Goal: Task Accomplishment & Management: Complete application form

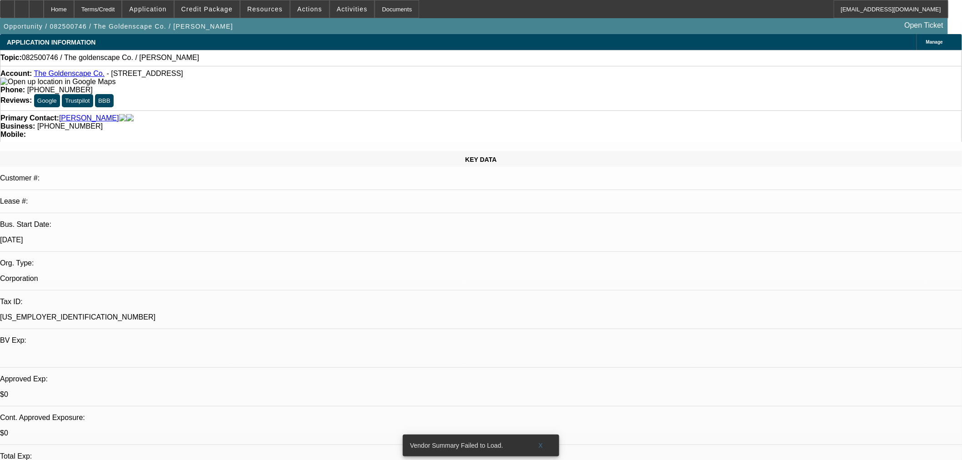
select select "0"
select select "2"
select select "0.1"
select select "4"
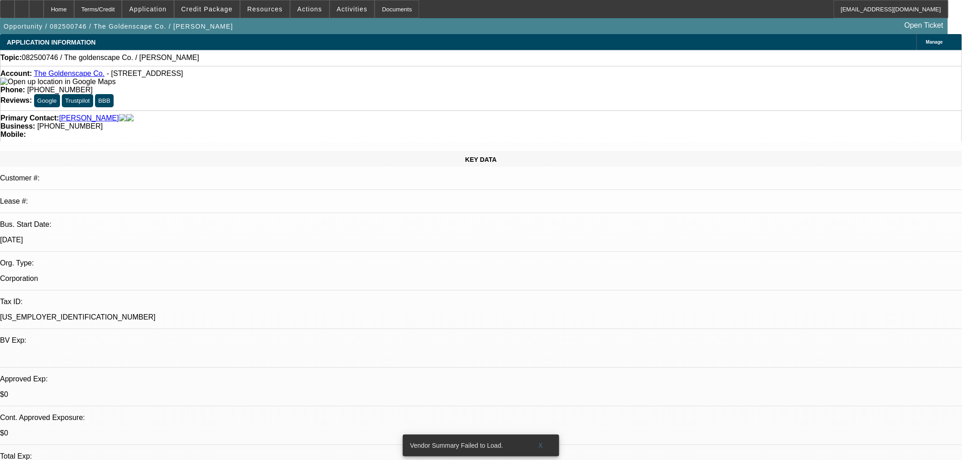
click at [68, 75] on link "The Goldenscape Co." at bounding box center [69, 74] width 71 height 8
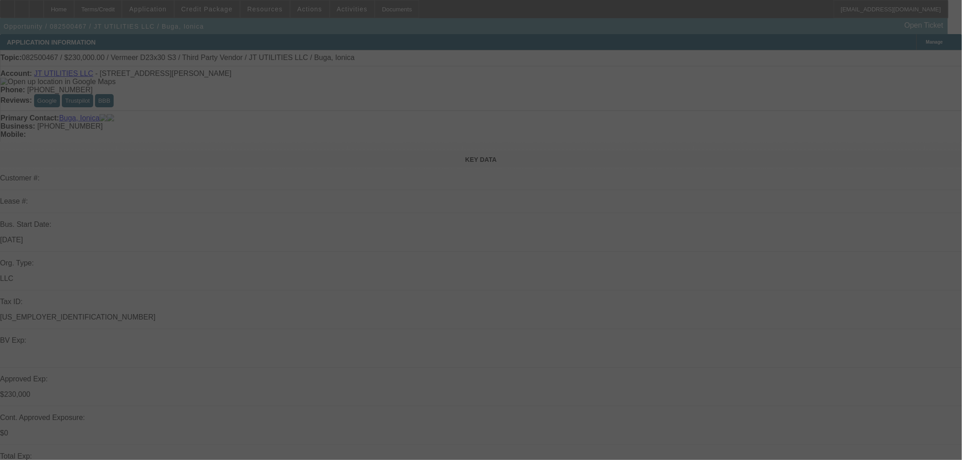
select select "0"
select select "2"
select select "0"
select select "6"
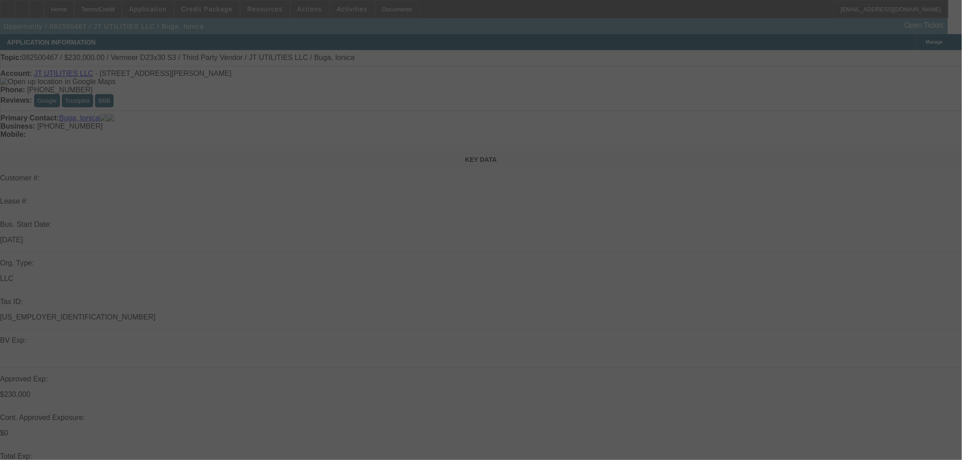
select select "0"
select select "2"
select select "0"
select select "6"
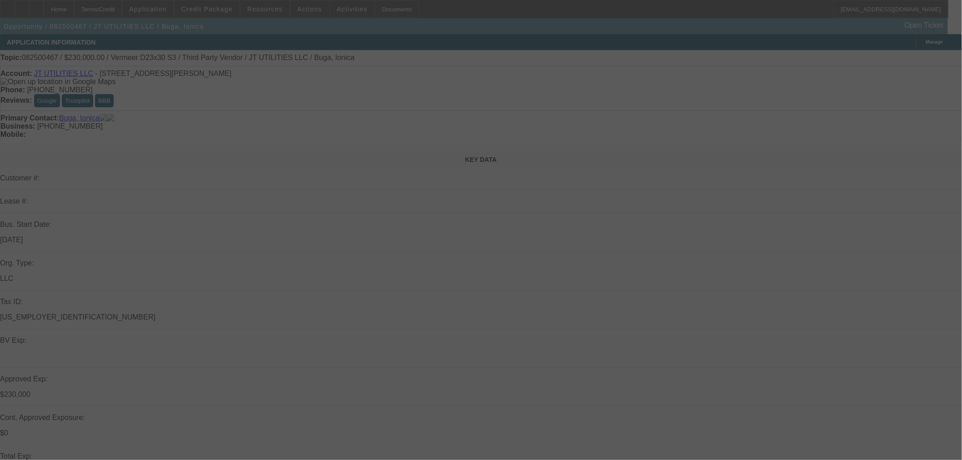
select select "0"
select select "2"
select select "0"
select select "6"
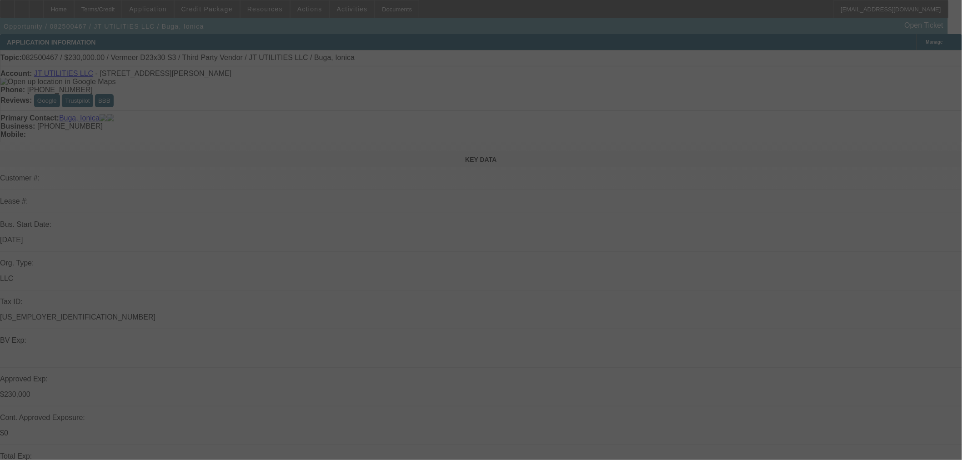
select select "0"
select select "2"
select select "0"
select select "6"
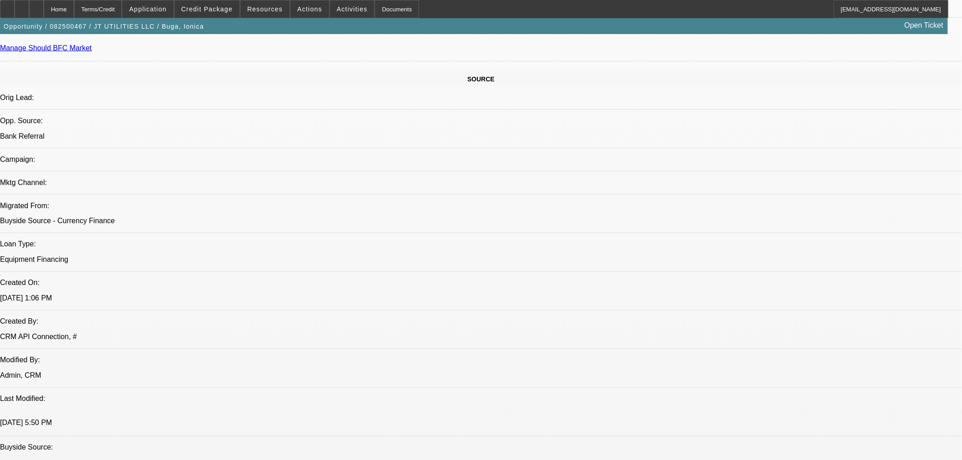
scroll to position [674, 0]
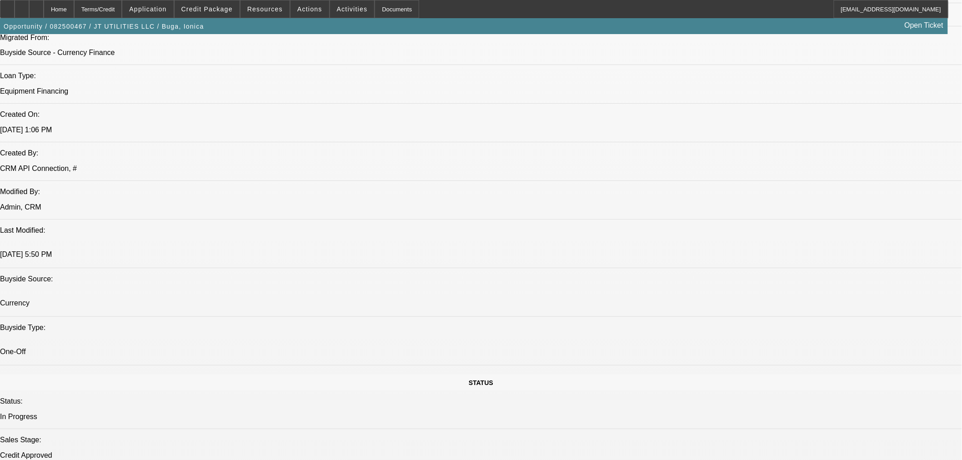
click at [36, 6] on icon at bounding box center [36, 6] width 0 height 0
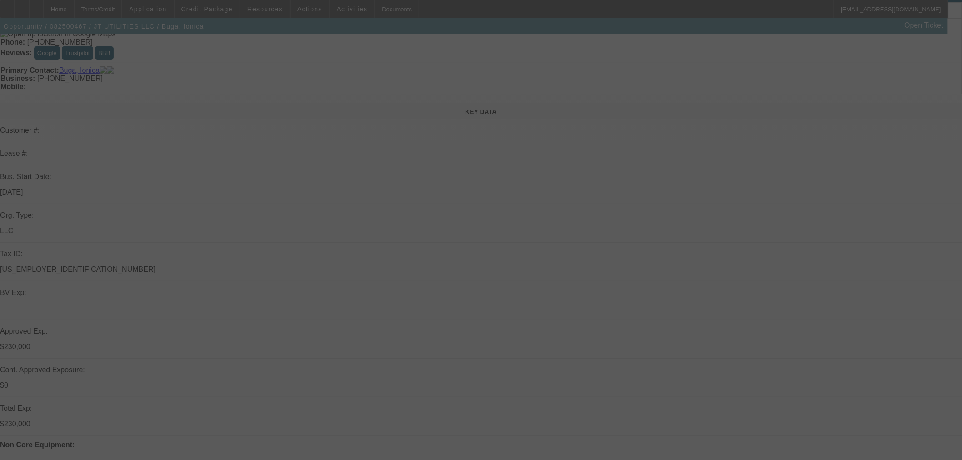
scroll to position [147, 0]
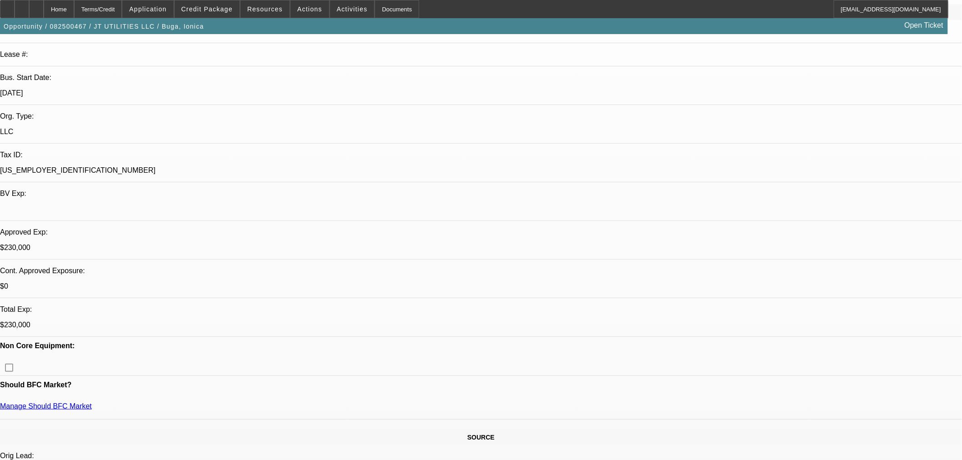
select select "0"
select select "2"
select select "0"
select select "6"
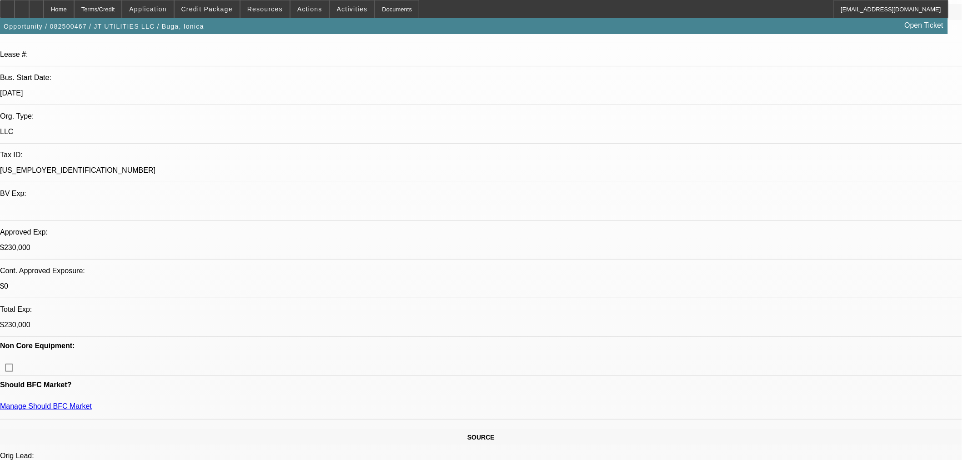
select select "0"
select select "2"
select select "0"
select select "6"
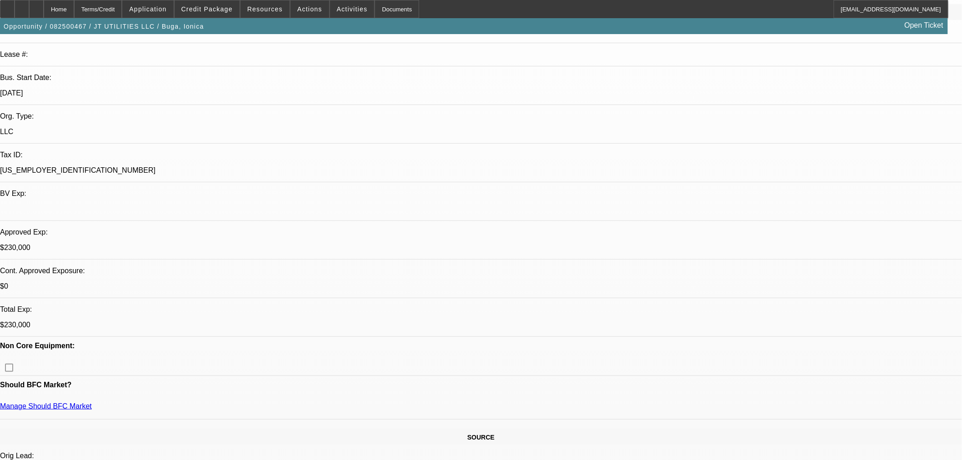
select select "0"
select select "2"
select select "0"
select select "6"
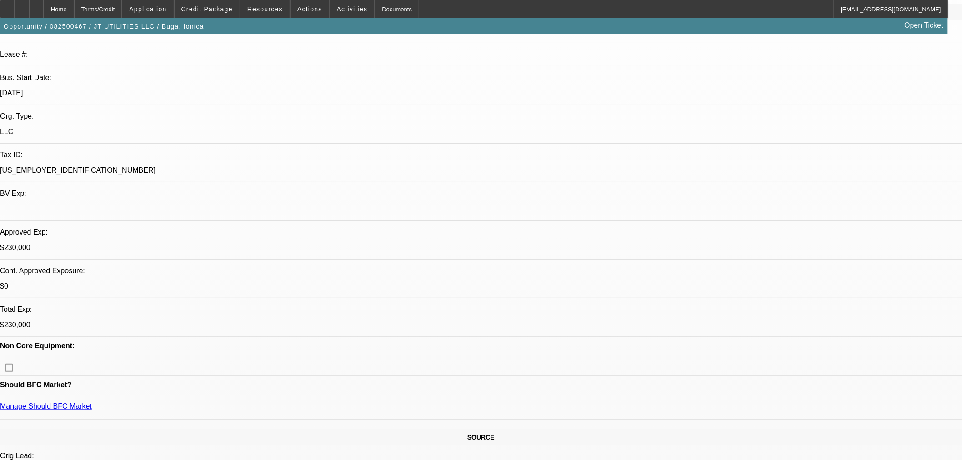
select select "0"
select select "2"
select select "0"
select select "6"
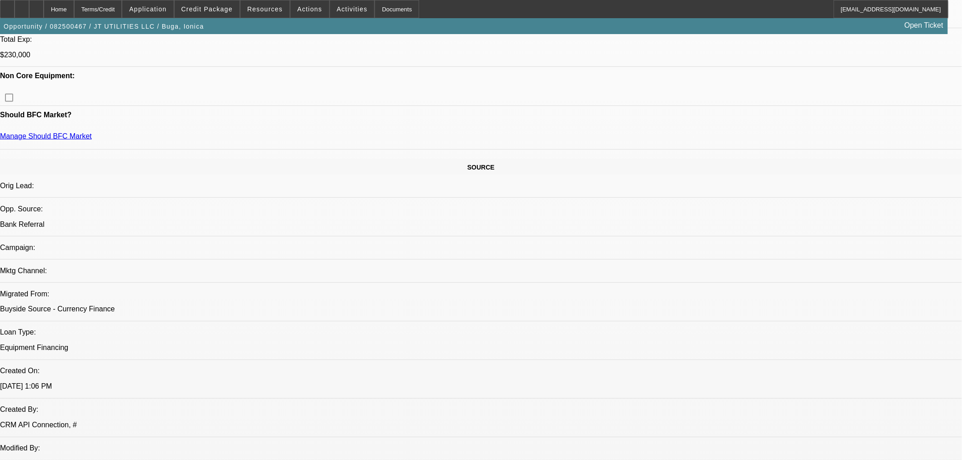
scroll to position [586, 0]
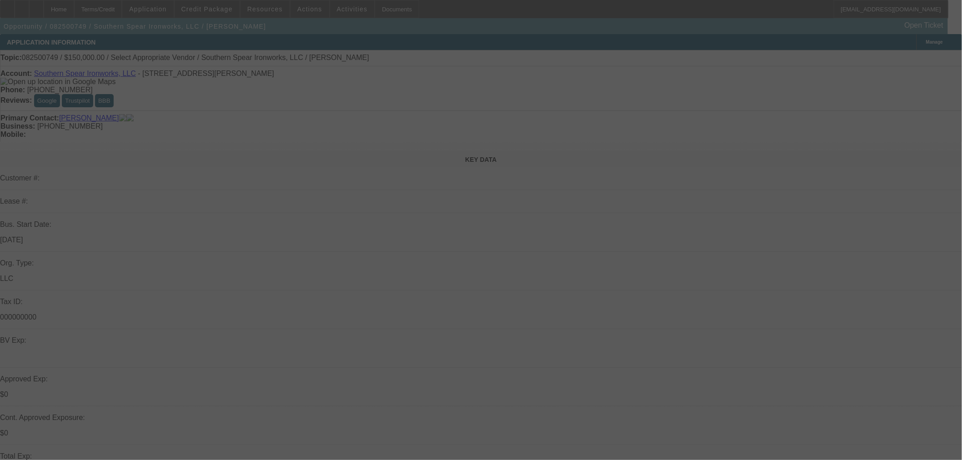
select select "0"
select select "2"
select select "0.1"
select select "4"
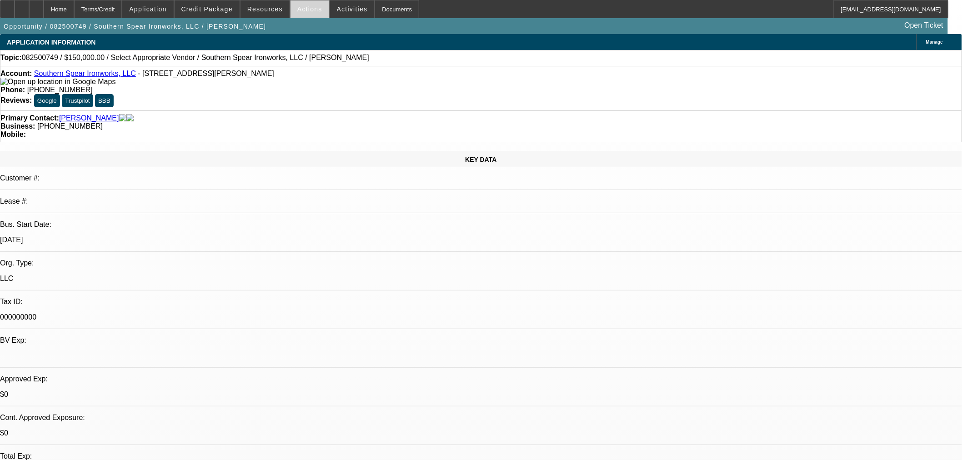
click at [301, 10] on span "Actions" at bounding box center [309, 8] width 25 height 7
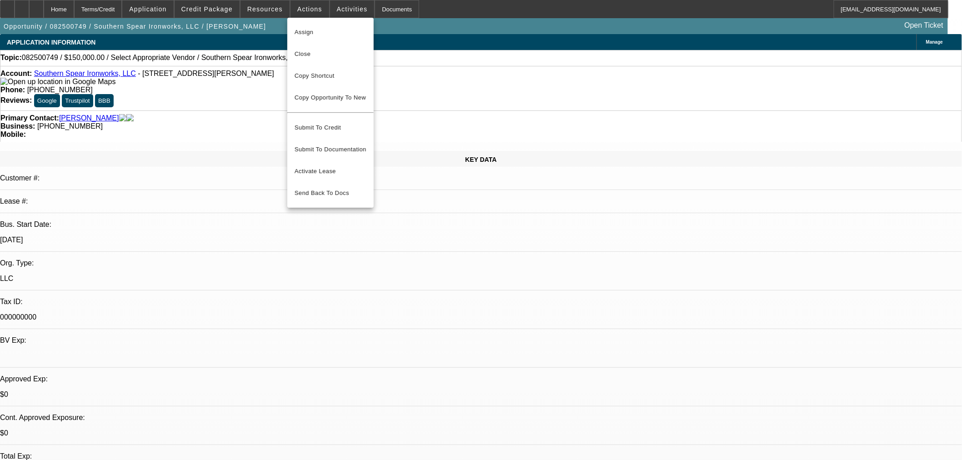
drag, startPoint x: 835, startPoint y: 345, endPoint x: 828, endPoint y: 342, distance: 7.8
click at [835, 344] on div at bounding box center [481, 230] width 962 height 460
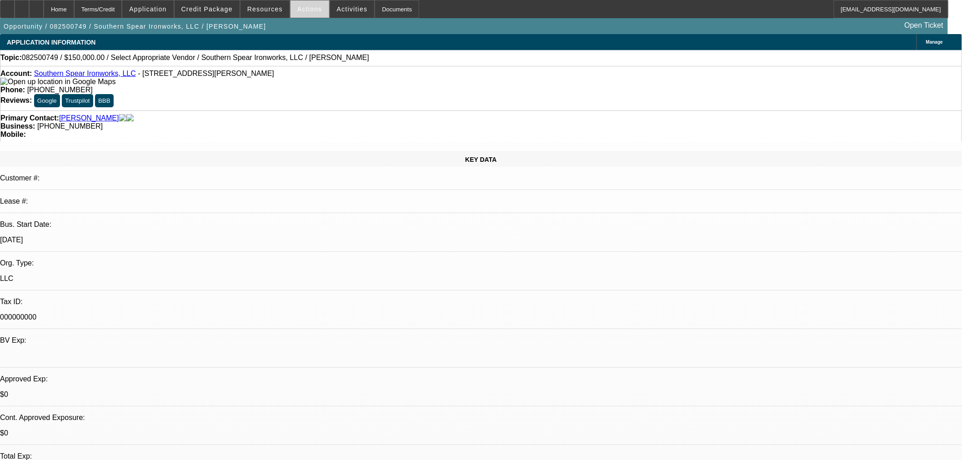
click at [302, 6] on span "Actions" at bounding box center [309, 8] width 25 height 7
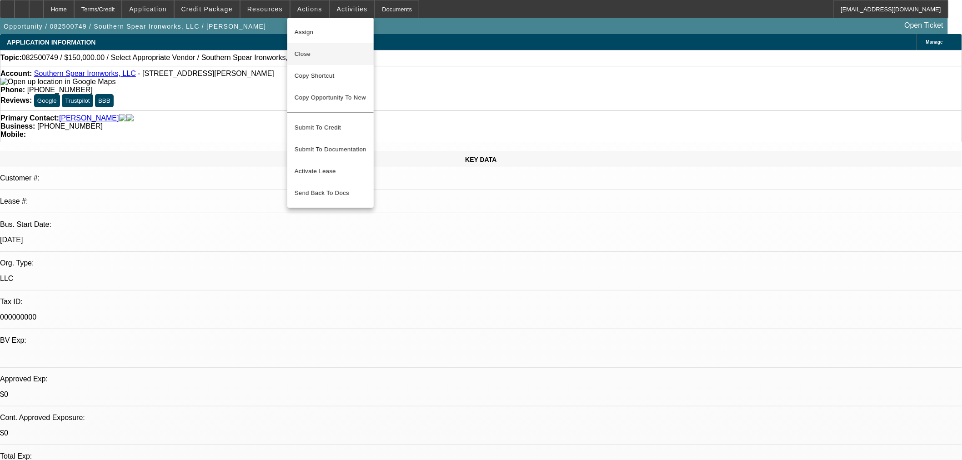
click at [315, 50] on span "Close" at bounding box center [331, 54] width 72 height 11
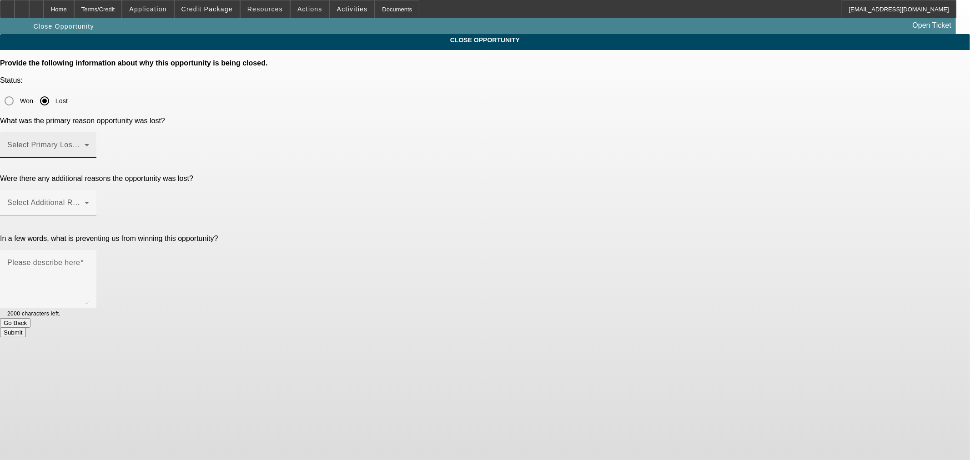
click at [85, 143] on span at bounding box center [45, 148] width 77 height 11
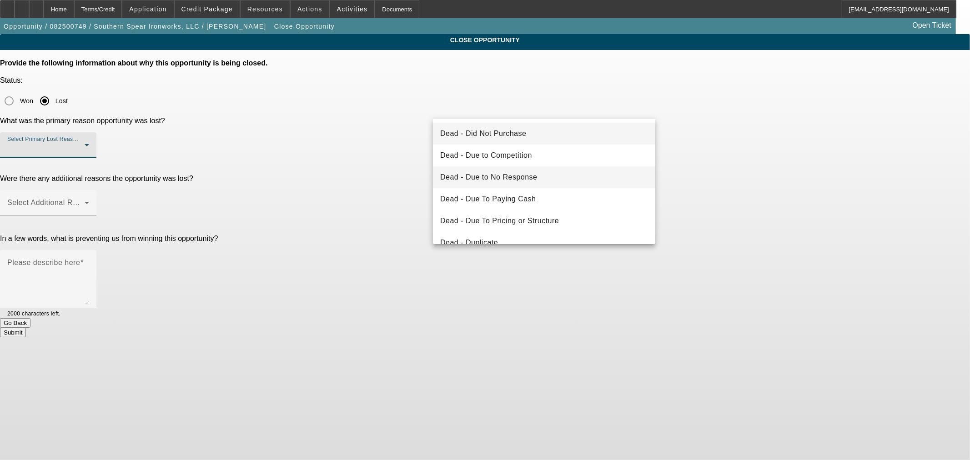
click at [539, 178] on mat-option "Dead - Due to No Response" at bounding box center [544, 177] width 222 height 22
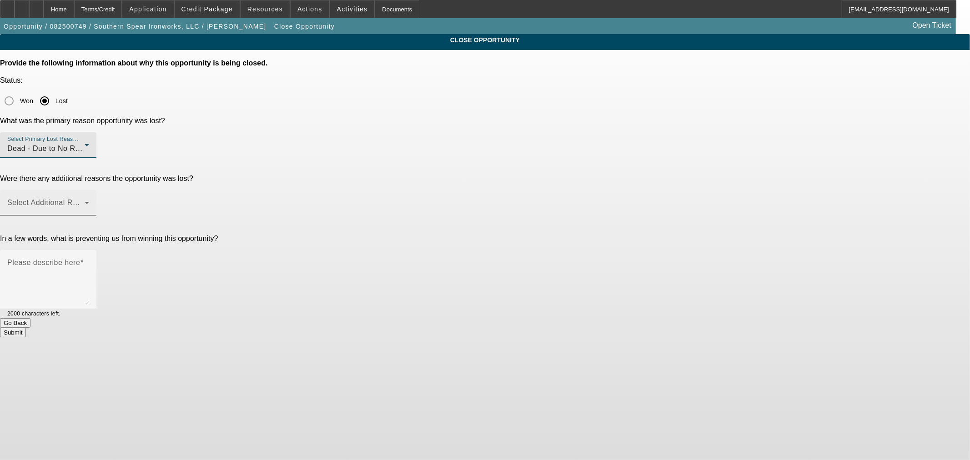
click at [85, 201] on span at bounding box center [45, 206] width 77 height 11
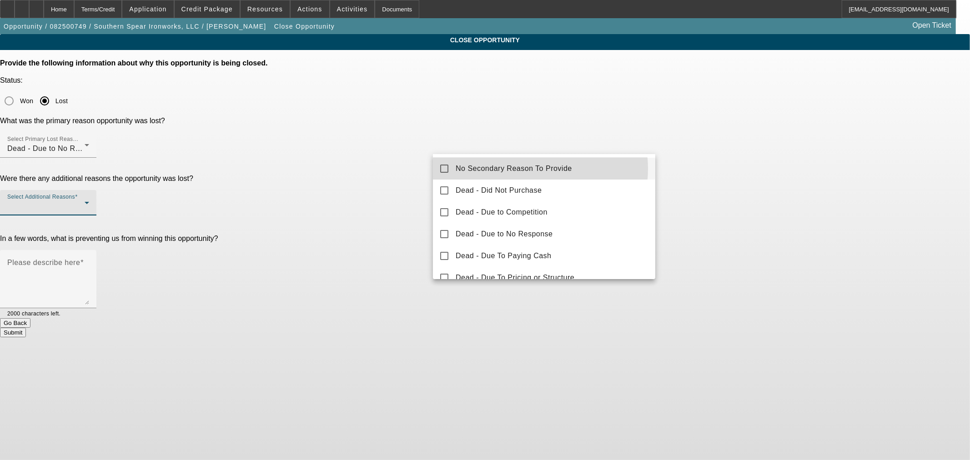
drag, startPoint x: 533, startPoint y: 169, endPoint x: 455, endPoint y: 169, distance: 77.8
click at [533, 169] on span "No Secondary Reason To Provide" at bounding box center [514, 168] width 116 height 11
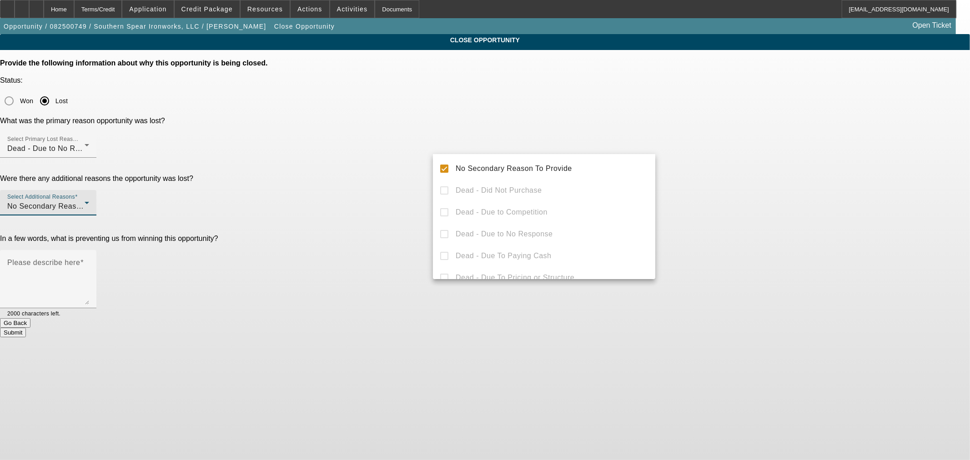
click at [394, 174] on div at bounding box center [485, 230] width 970 height 460
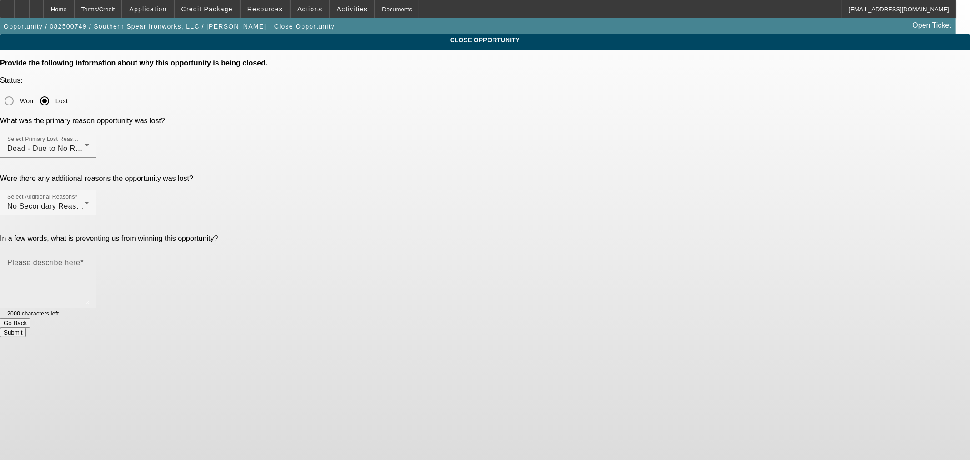
click at [89, 261] on textarea "Please describe here" at bounding box center [48, 283] width 82 height 44
type textarea "Had some questions for the buyside source and set expectations for 20-30% upfro…"
click at [26, 328] on button "Submit" at bounding box center [13, 333] width 26 height 10
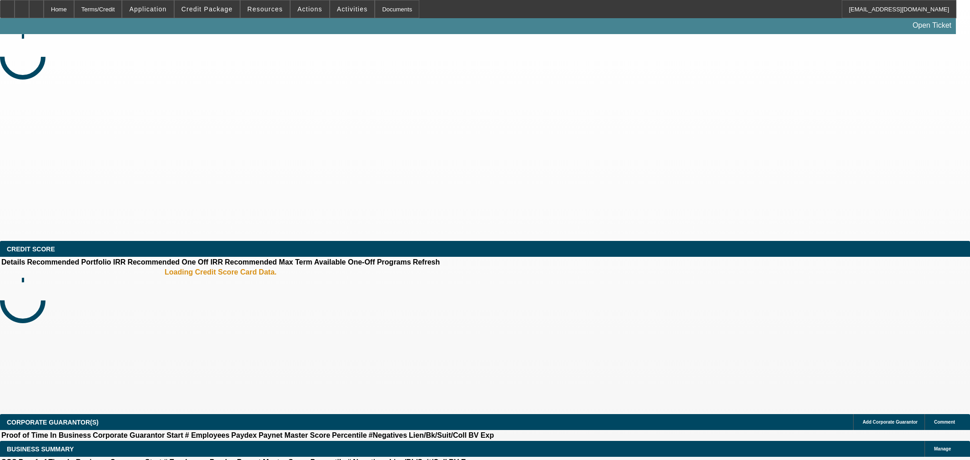
select select "0"
select select "2"
select select "0.1"
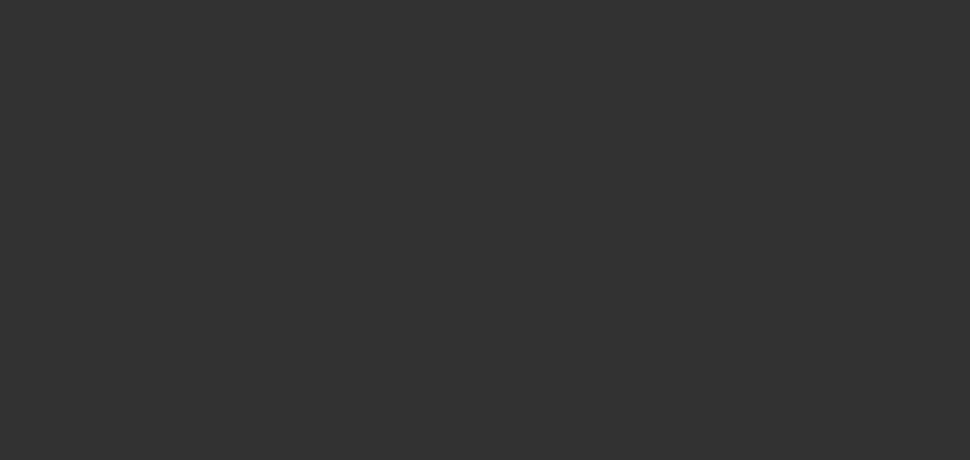
select select "1"
select select "2"
select select "4"
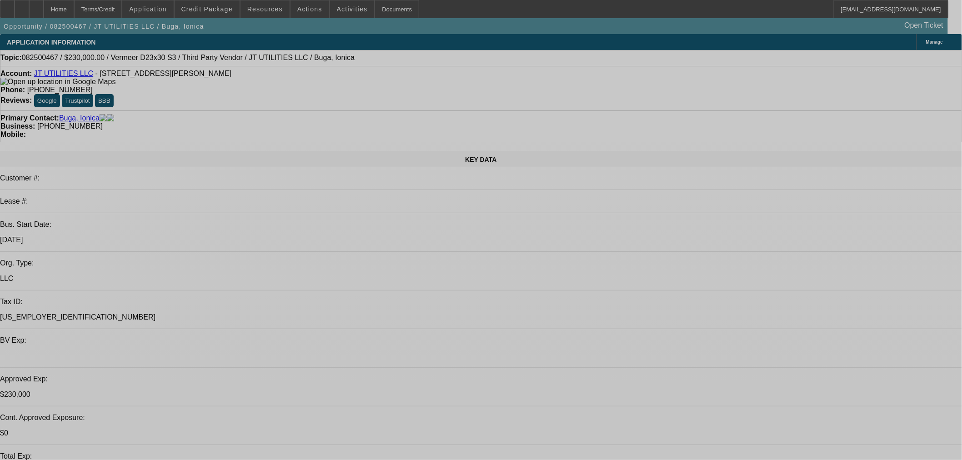
select select "0"
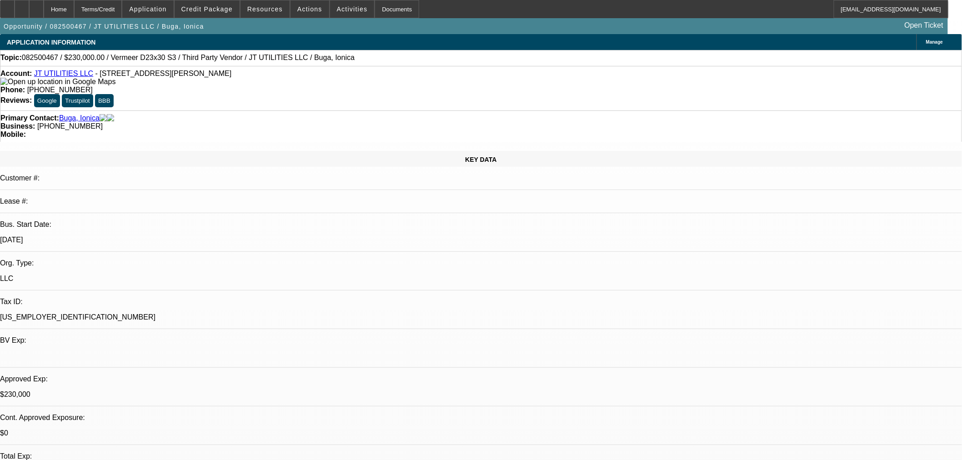
select select "2"
select select "0"
select select "2"
select select "0"
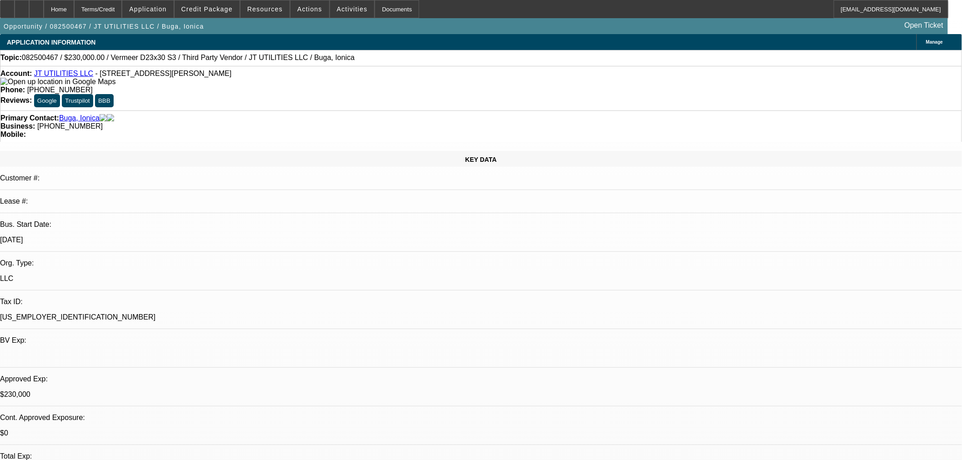
select select "0"
select select "2"
select select "0"
select select "2"
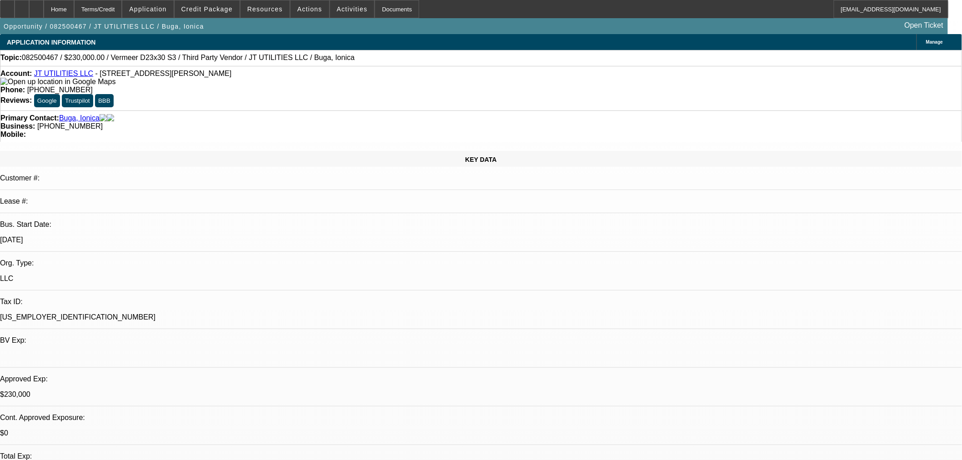
select select "0"
select select "1"
select select "2"
select select "6"
select select "1"
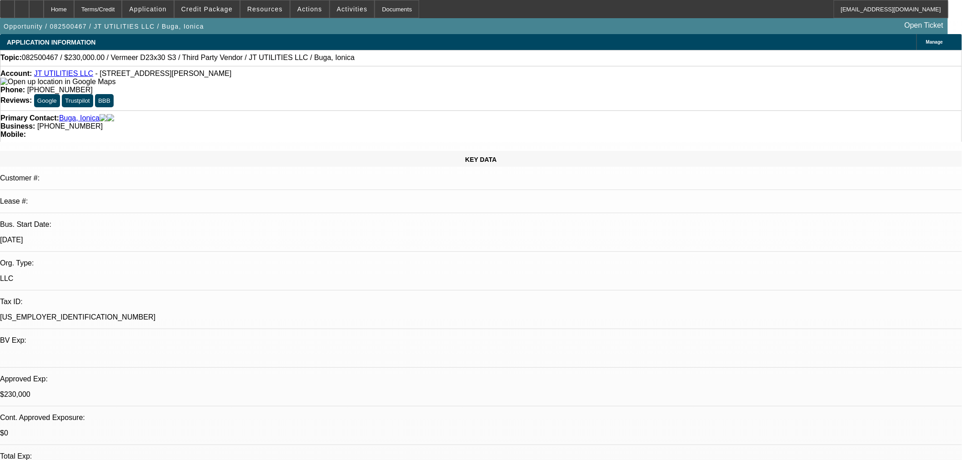
select select "2"
select select "6"
select select "1"
select select "2"
select select "6"
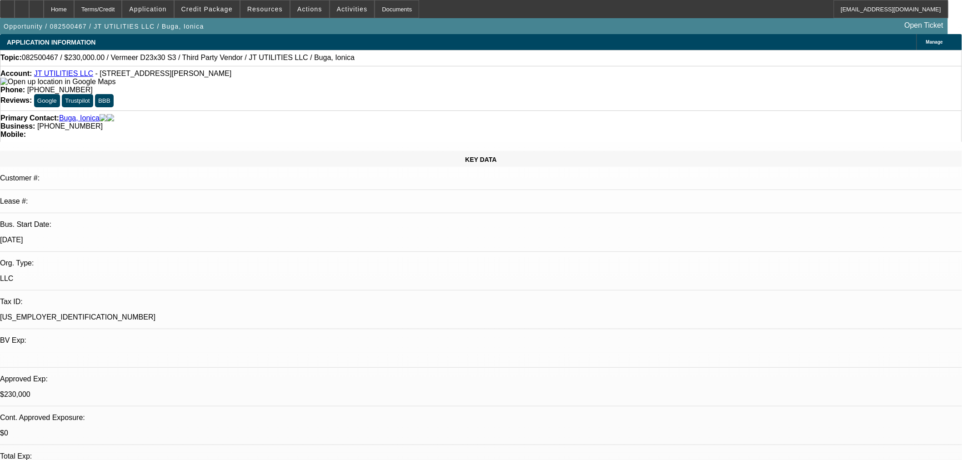
select select "1"
select select "2"
select select "6"
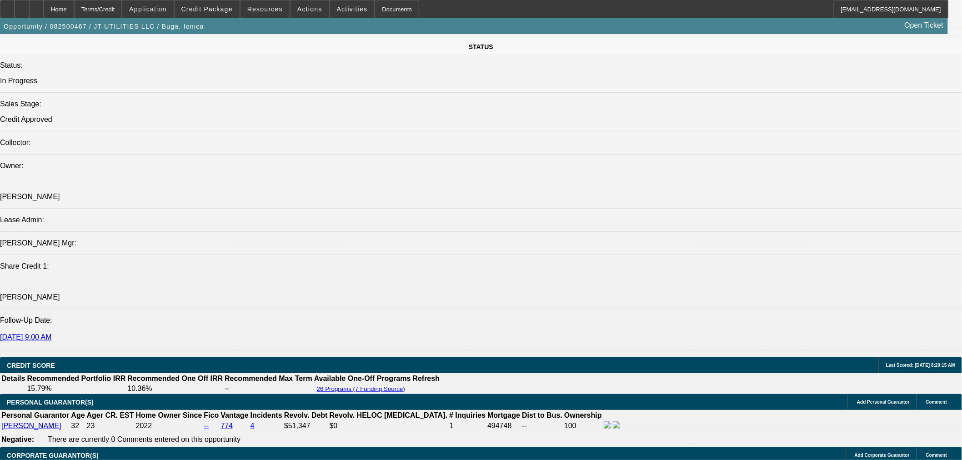
scroll to position [1179, 0]
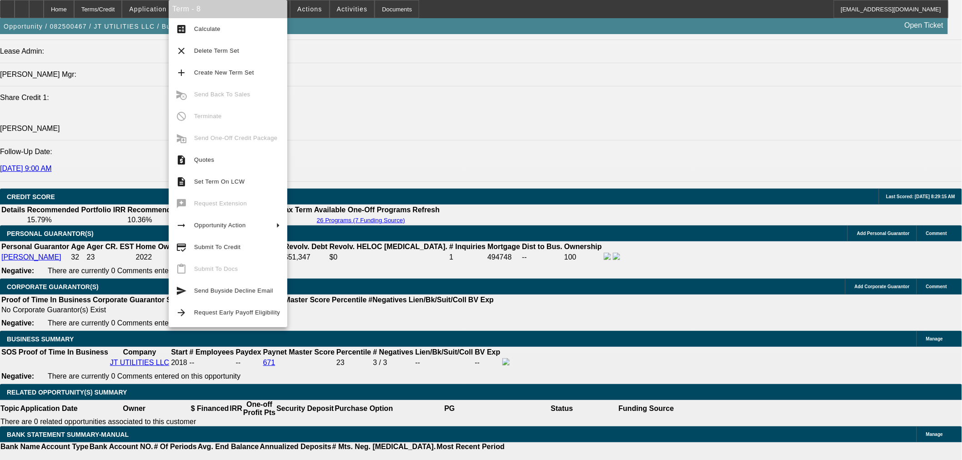
click at [220, 179] on span "Set Term On LCW" at bounding box center [219, 181] width 50 height 7
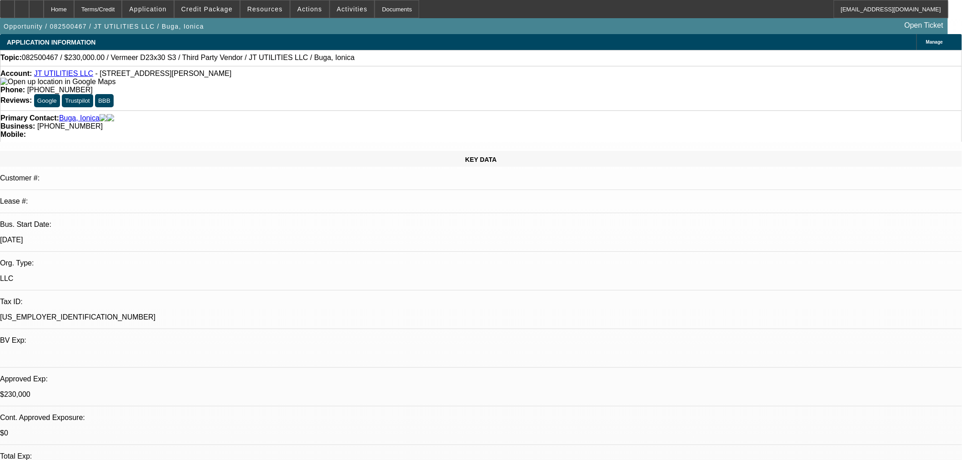
select select "0"
select select "2"
select select "0"
select select "6"
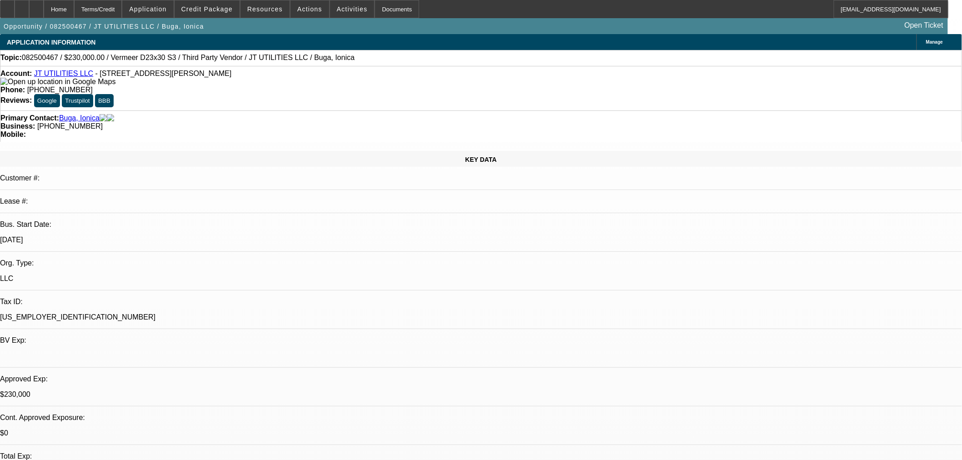
select select "0"
select select "2"
select select "0"
select select "6"
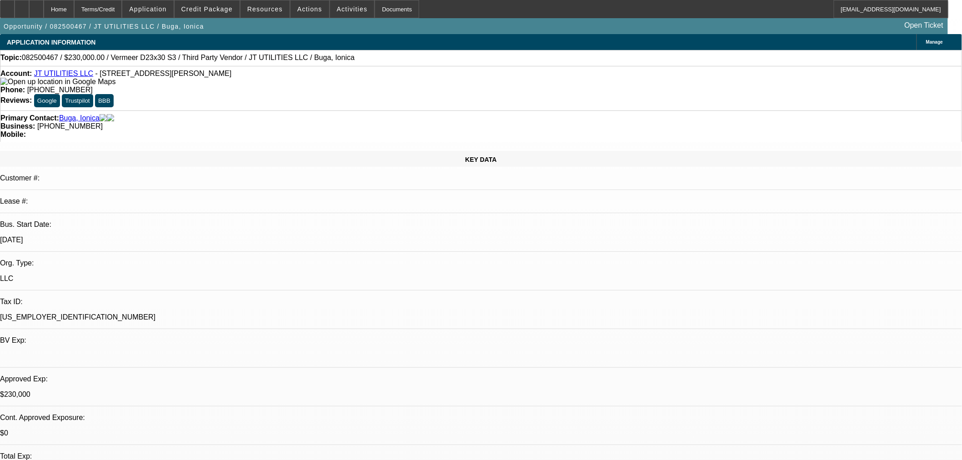
select select "0"
select select "2"
select select "0"
select select "6"
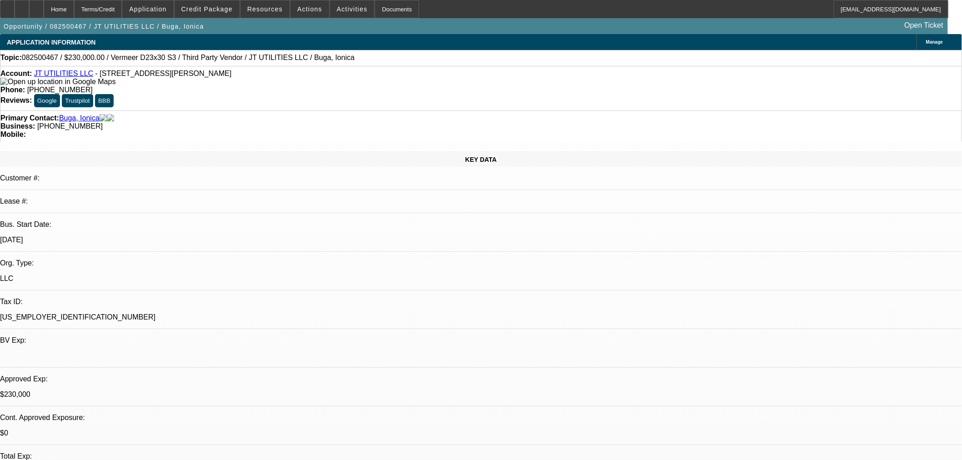
select select "0"
select select "2"
select select "0"
select select "6"
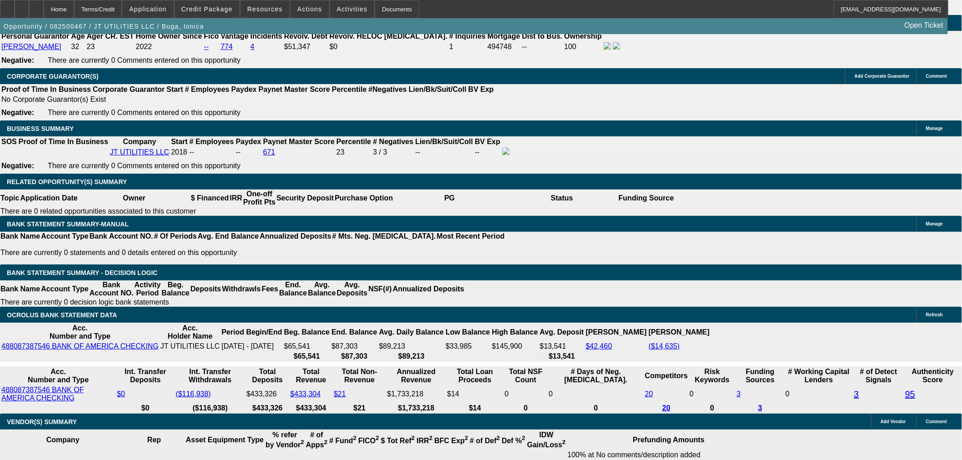
scroll to position [84, 0]
drag, startPoint x: 817, startPoint y: 356, endPoint x: 708, endPoint y: 300, distance: 122.6
copy tr "BUYSIDE APPROVAL RESUBMISSION - Sam, the original equipment this customer was a…"
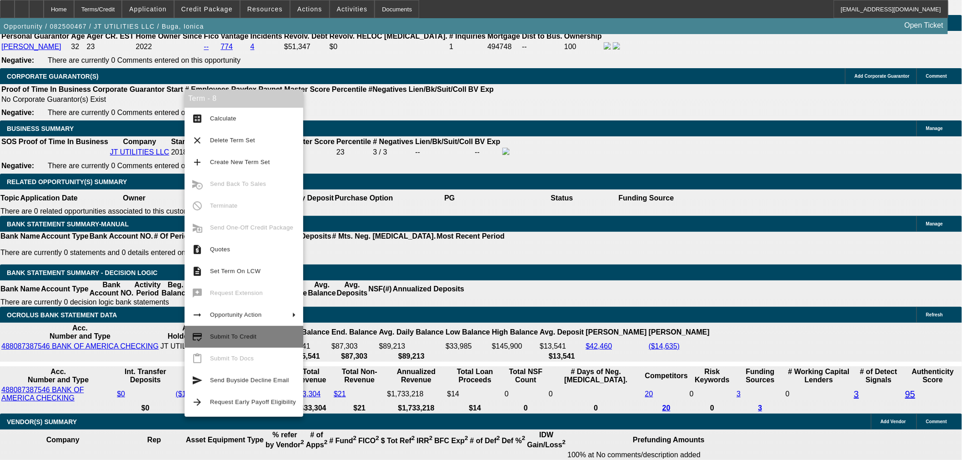
click at [258, 340] on span "Submit To Credit" at bounding box center [253, 337] width 86 height 11
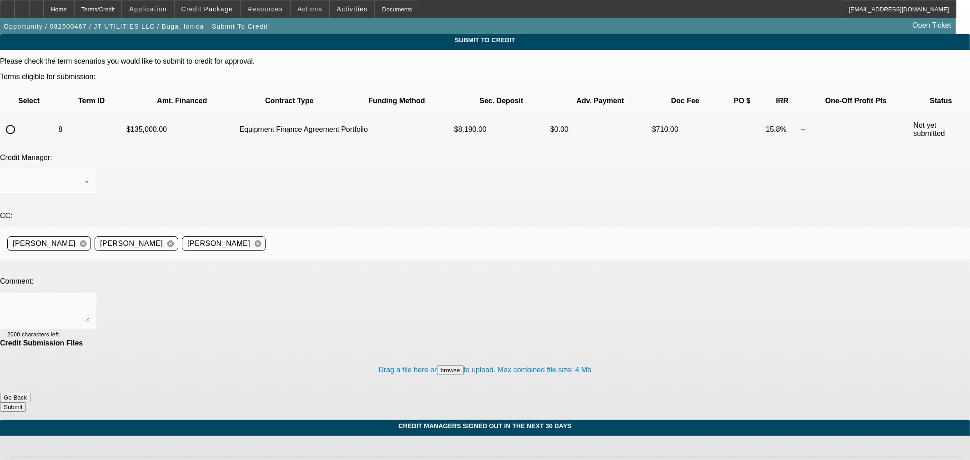
click at [20, 121] on input "radio" at bounding box center [10, 130] width 18 height 18
radio input "true"
click at [85, 176] on div "Arida, George" at bounding box center [45, 181] width 77 height 11
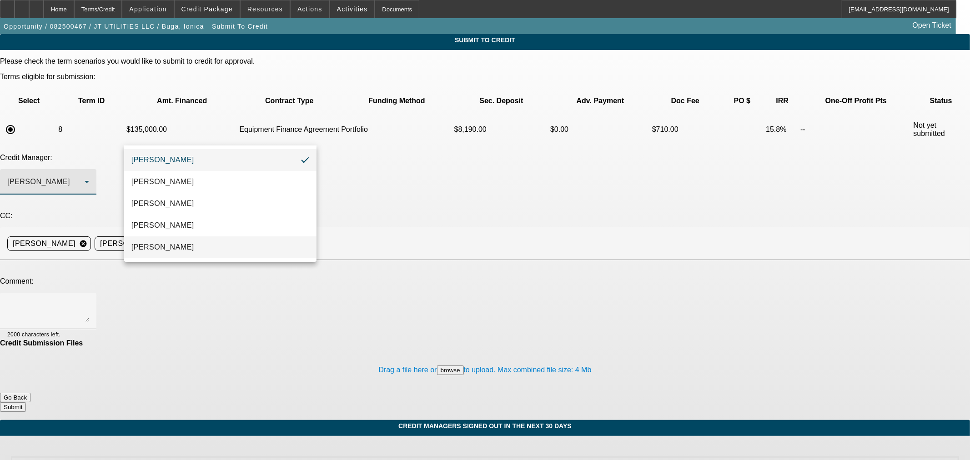
click at [183, 245] on mat-option "[PERSON_NAME]" at bounding box center [220, 247] width 192 height 22
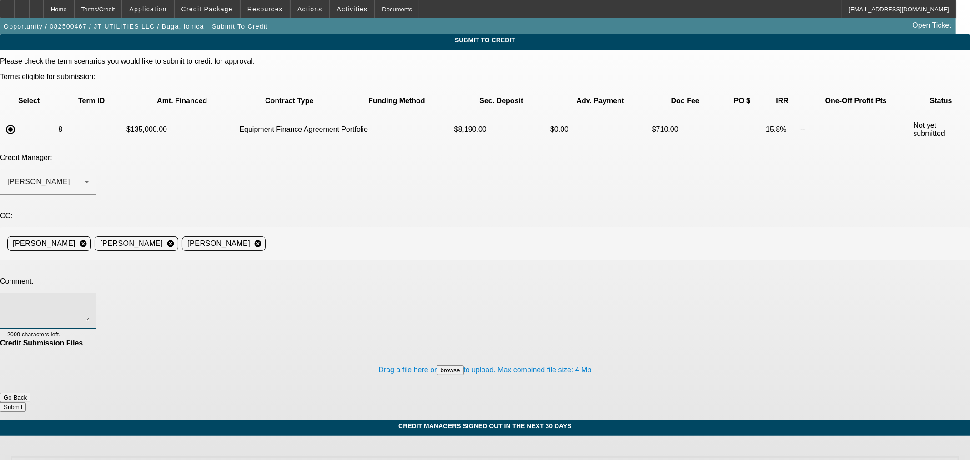
click at [89, 300] on textarea at bounding box center [48, 311] width 82 height 22
paste textarea "BUYSIDE APPROVAL RESUBMISSION - Sam, the original equipment this customer was a…"
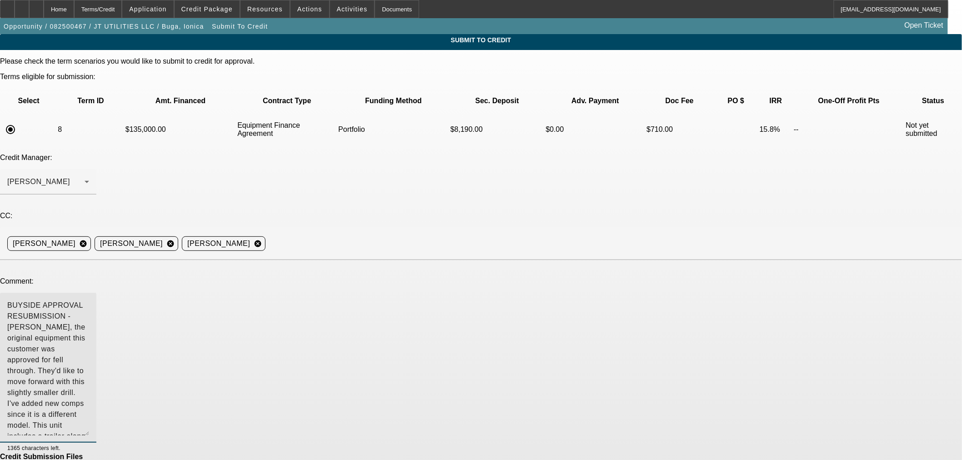
drag, startPoint x: 617, startPoint y: 225, endPoint x: 566, endPoint y: 334, distance: 120.9
click at [89, 339] on textarea "BUYSIDE APPROVAL RESUBMISSION - Sam, the original equipment this customer was a…" at bounding box center [48, 368] width 82 height 136
drag, startPoint x: 142, startPoint y: 210, endPoint x: 119, endPoint y: 211, distance: 23.2
click at [119, 293] on div "BUYSIDE APPROVAL RESUBMISSION - Sam, the original equipment this customer was a…" at bounding box center [481, 373] width 962 height 161
click at [89, 300] on textarea "BUYSIDE APPROVAL RESUBMISSION - Sam, the original equipment this customer was a…" at bounding box center [48, 368] width 82 height 136
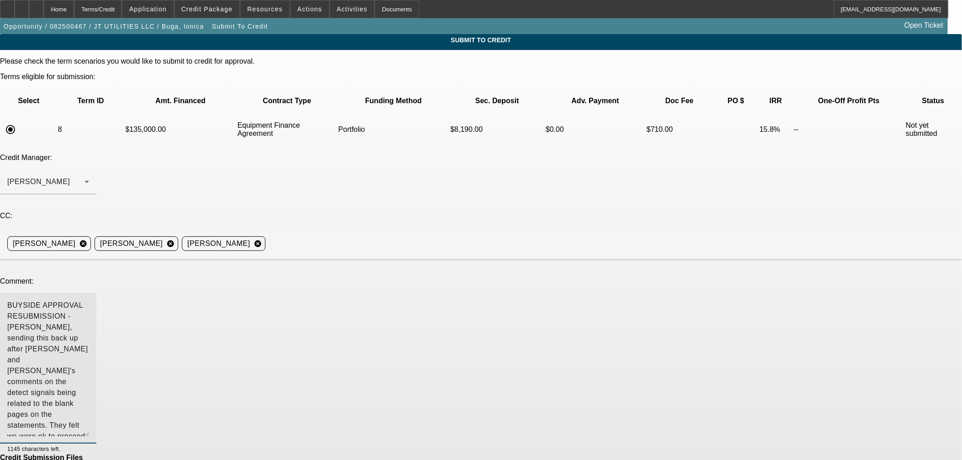
scroll to position [21, 0]
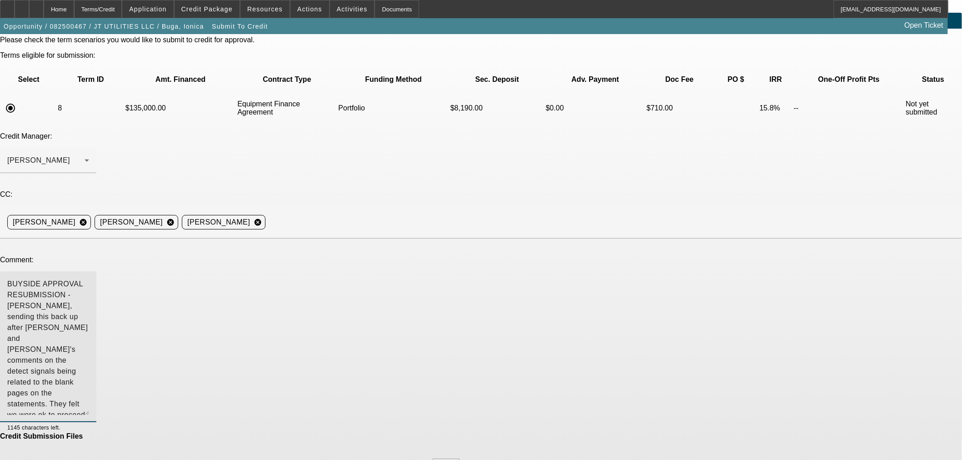
type textarea "BUYSIDE APPROVAL RESUBMISSION - Sam, sending this back up after George and Zach…"
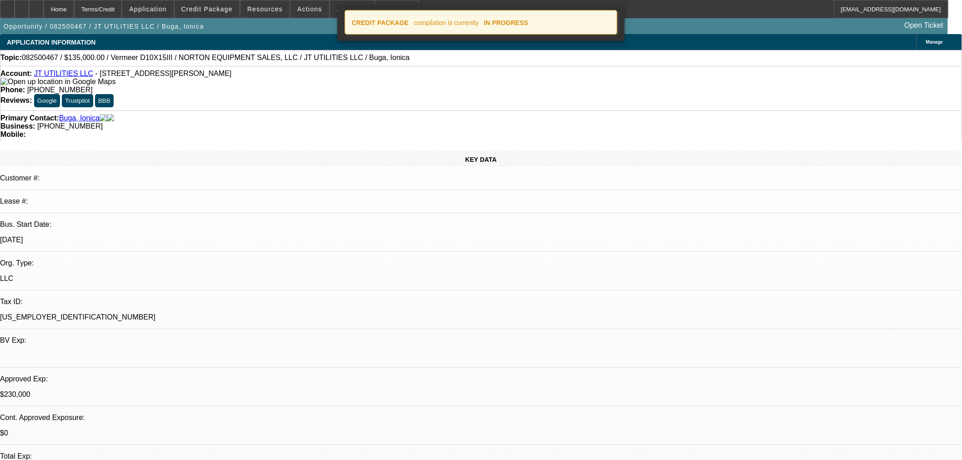
select select "0"
select select "2"
select select "0"
select select "6"
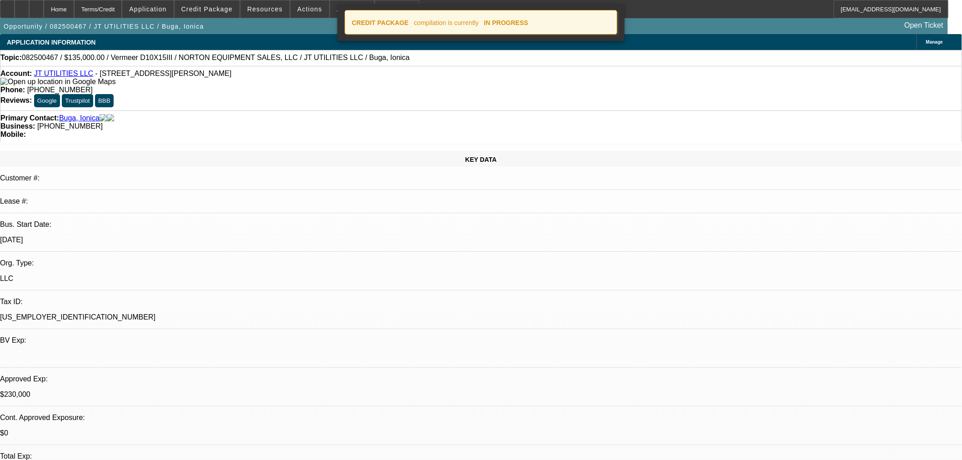
select select "0"
select select "2"
select select "0"
select select "6"
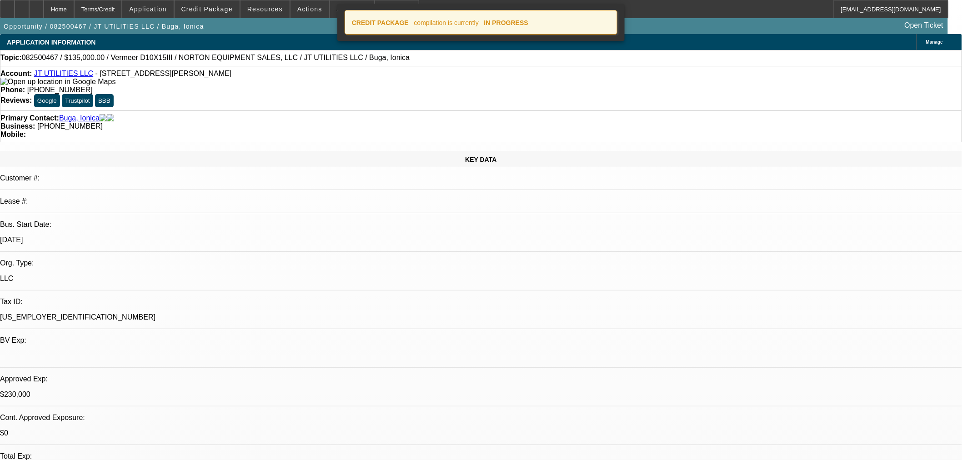
select select "0"
select select "2"
select select "0"
select select "6"
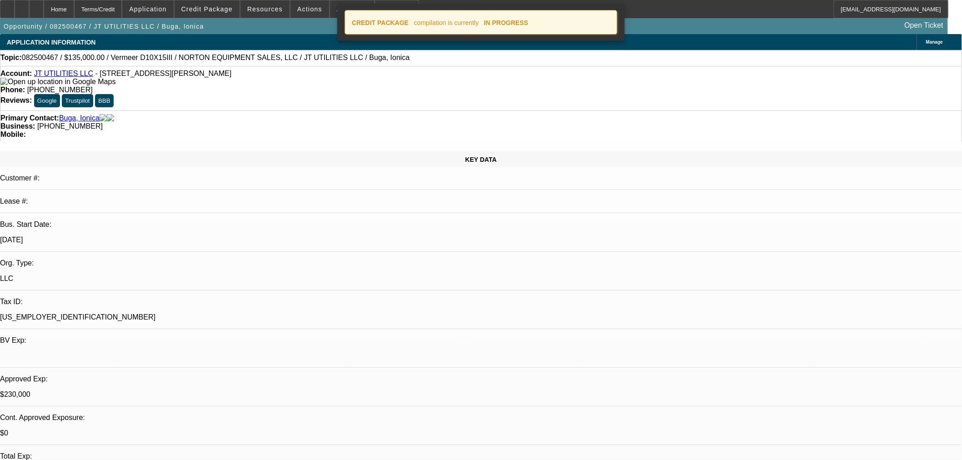
select select "0"
select select "2"
select select "0"
select select "6"
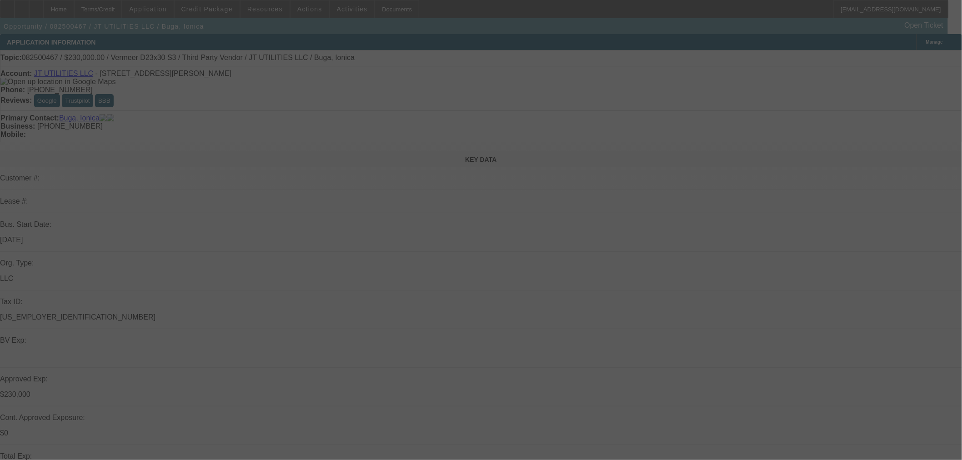
select select "0"
select select "2"
select select "0"
select select "6"
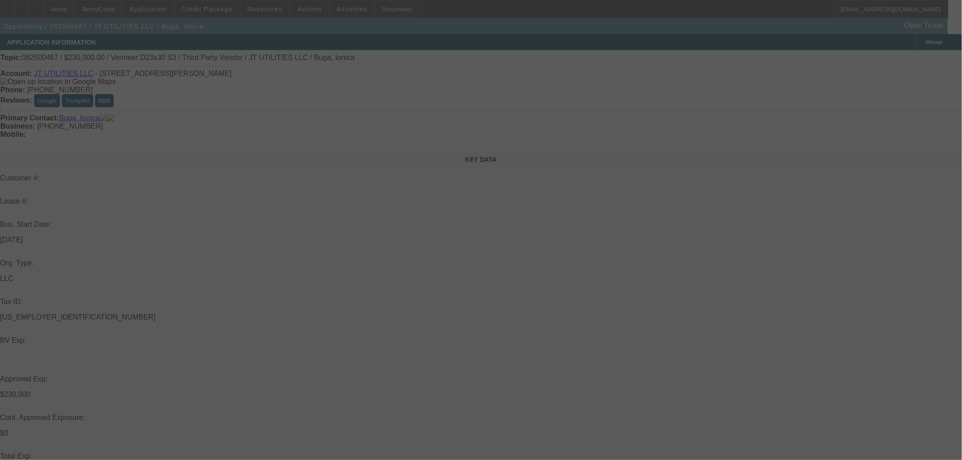
select select "0"
select select "2"
select select "0"
select select "6"
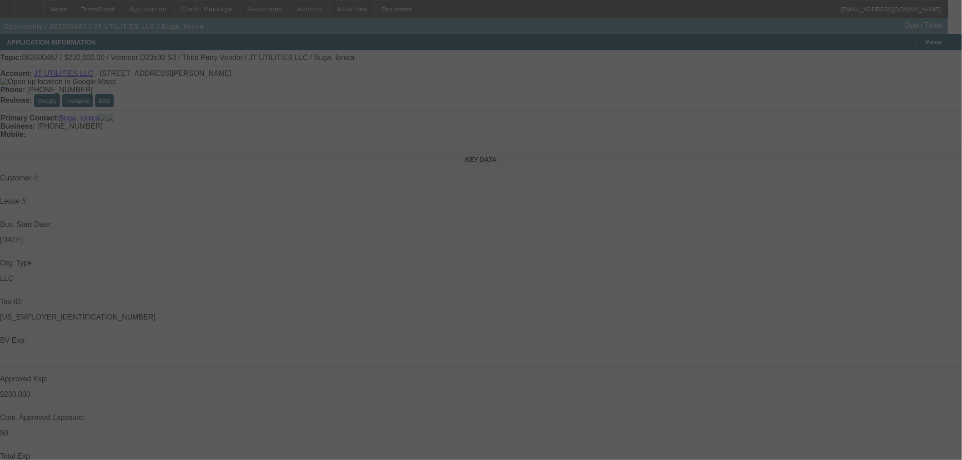
select select "0"
select select "2"
select select "0"
select select "6"
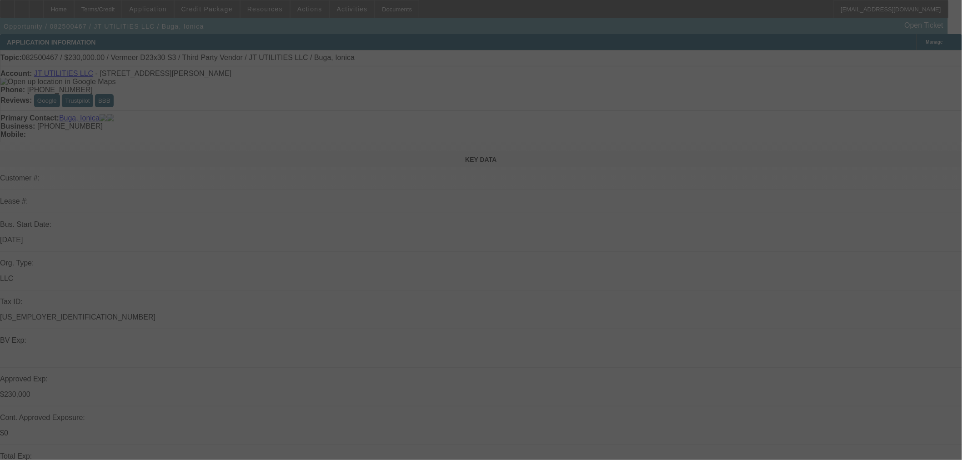
select select "0"
select select "2"
select select "0"
select select "6"
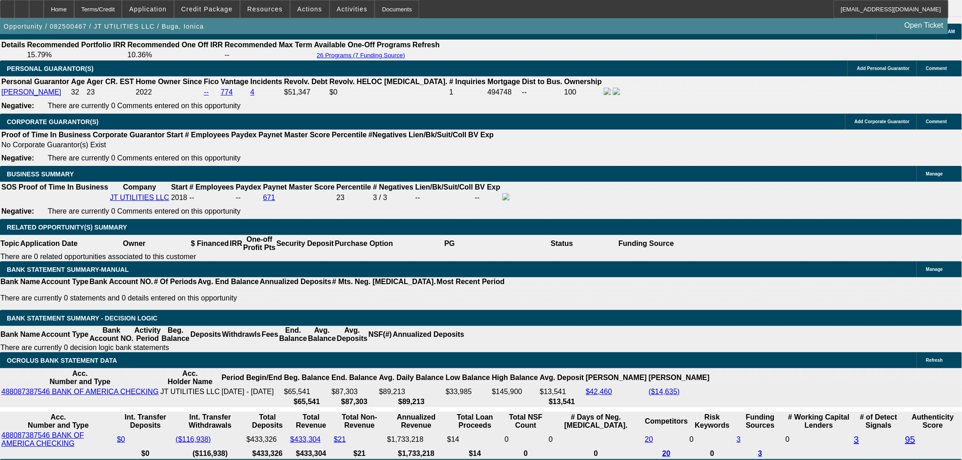
scroll to position [1347, 0]
